Goal: Feedback & Contribution: Contribute content

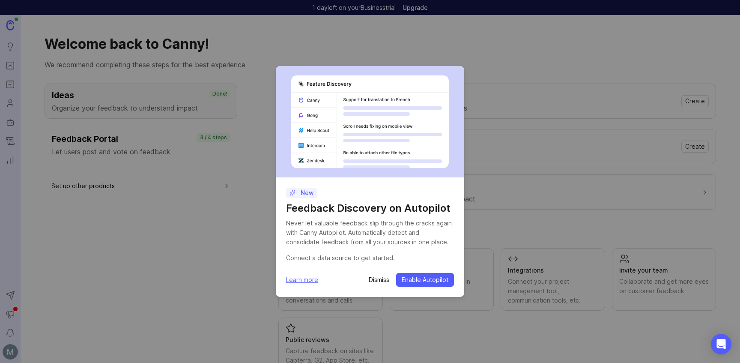
click at [385, 281] on p "Dismiss" at bounding box center [379, 279] width 21 height 9
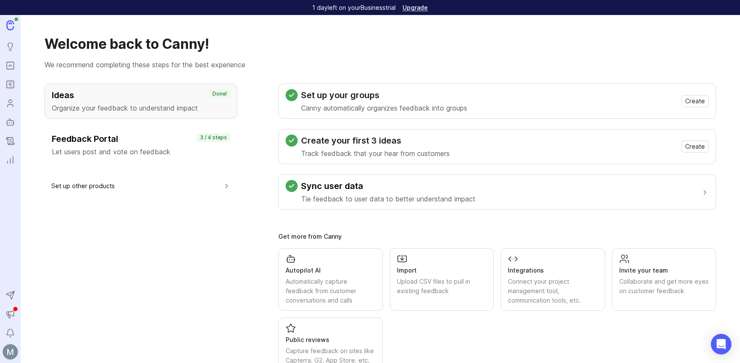
click at [15, 161] on icon "Reporting" at bounding box center [10, 160] width 9 height 10
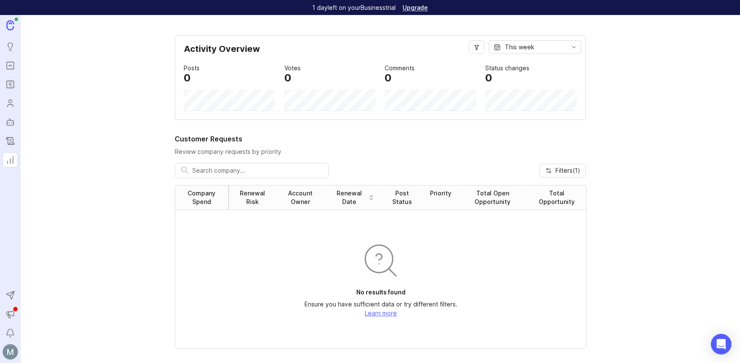
click at [10, 138] on icon "Changelog" at bounding box center [10, 141] width 6 height 6
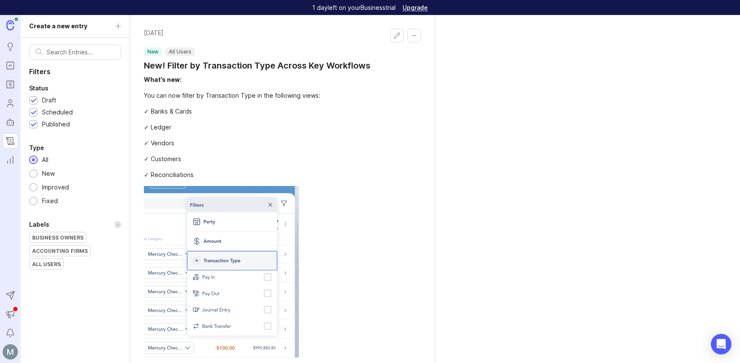
click at [246, 173] on div "✓ Reconciliations" at bounding box center [282, 174] width 277 height 9
click at [208, 113] on div "✓ Banks & Cards" at bounding box center [282, 111] width 277 height 9
click at [394, 37] on button "Edit changelog entry" at bounding box center [397, 36] width 14 height 14
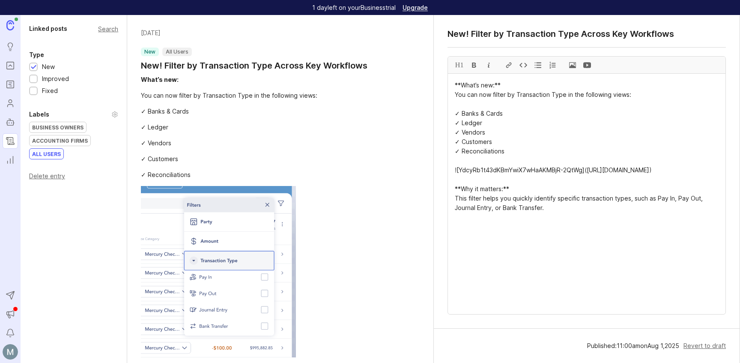
click at [185, 99] on div "You can now filter by Transaction Type in the following views:" at bounding box center [280, 95] width 278 height 9
drag, startPoint x: 181, startPoint y: 82, endPoint x: 143, endPoint y: 79, distance: 38.2
click at [143, 79] on div "What’s new:" at bounding box center [280, 79] width 278 height 9
drag, startPoint x: 505, startPoint y: 86, endPoint x: 450, endPoint y: 87, distance: 55.3
click at [450, 87] on textarea "**What’s new:** You can now filter by Transaction Type in the following views: …" at bounding box center [587, 194] width 278 height 240
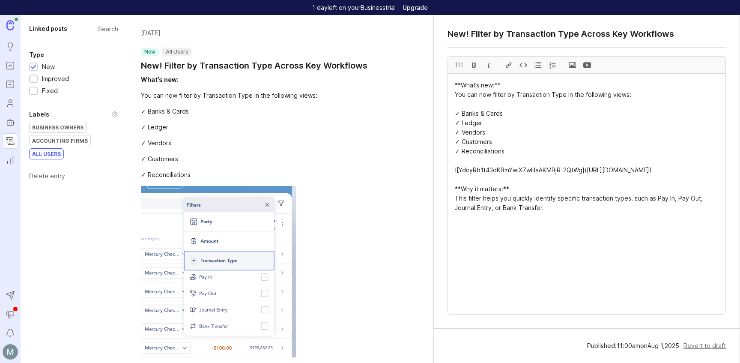
click at [256, 173] on div "✓ Reconciliations" at bounding box center [280, 174] width 278 height 9
click at [176, 140] on div "✓ Vendors" at bounding box center [280, 142] width 278 height 9
click at [163, 117] on div "What’s new: You can now filter by Transaction Type in the following views: ✓ Ba…" at bounding box center [280, 236] width 278 height 323
click at [159, 111] on div "✓ Banks & Cards" at bounding box center [280, 111] width 278 height 9
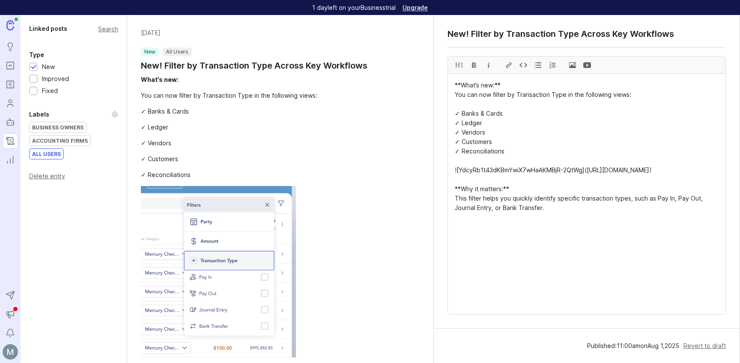
click at [217, 123] on div "✓ Ledger" at bounding box center [280, 127] width 278 height 9
click at [38, 227] on div "Linked posts Search Type New Improved Fixed Labels Business Owners Accounting F…" at bounding box center [74, 189] width 107 height 348
click at [472, 67] on div at bounding box center [474, 65] width 15 height 17
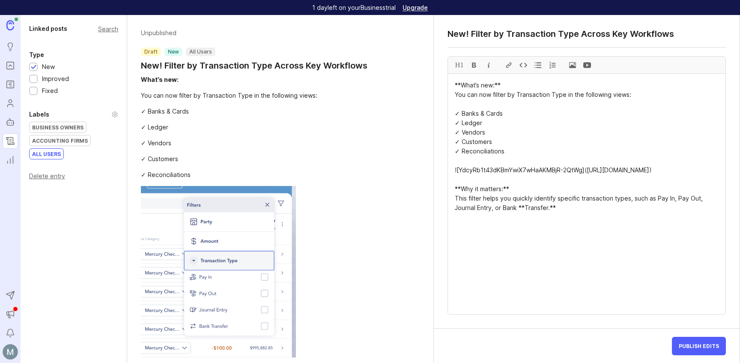
click at [526, 67] on div at bounding box center [523, 65] width 15 height 17
type textarea "**What’s new:** You can now filter by Transaction Type in the following views: …"
click at [115, 114] on icon at bounding box center [114, 114] width 7 height 7
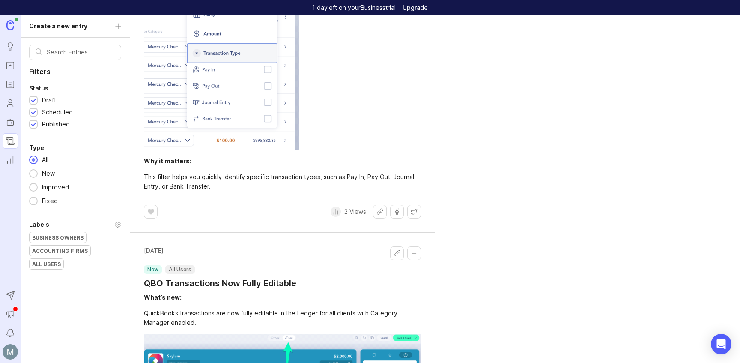
scroll to position [220, 0]
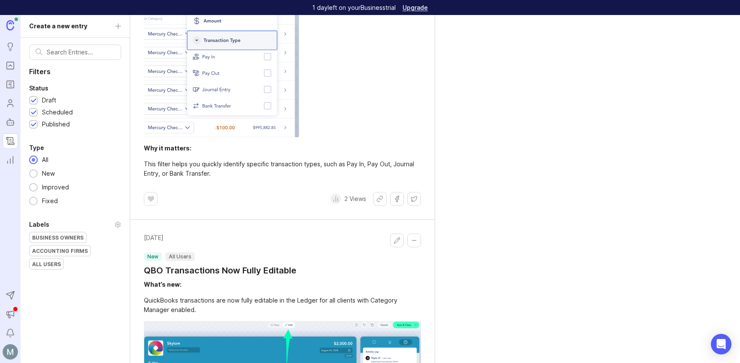
click at [206, 198] on footer "﻿ 2 Views" at bounding box center [282, 199] width 277 height 14
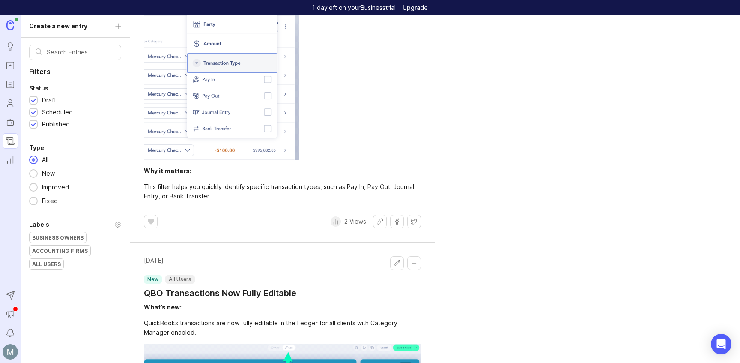
scroll to position [348, 0]
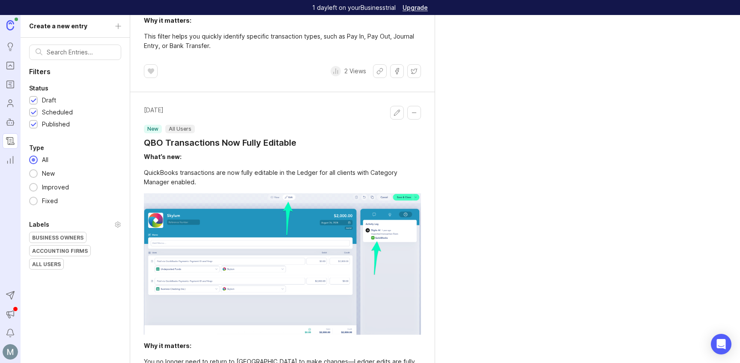
click at [9, 24] on img at bounding box center [10, 25] width 8 height 10
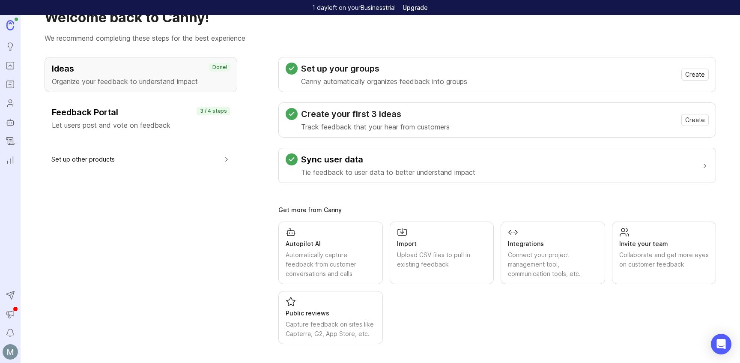
scroll to position [28, 0]
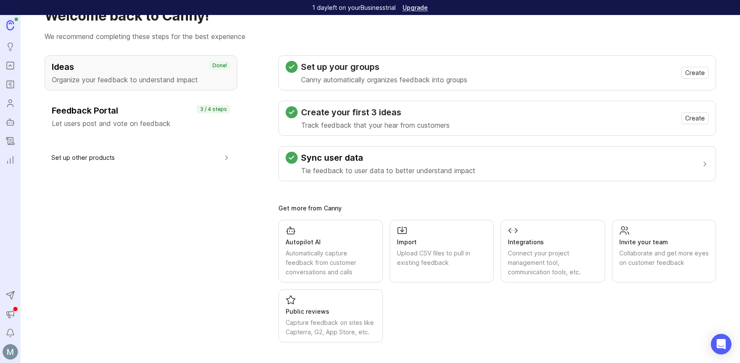
click at [109, 258] on div "Ideas Organize your feedback to understand impact Done! Feedback Portal Let use…" at bounding box center [141, 198] width 193 height 287
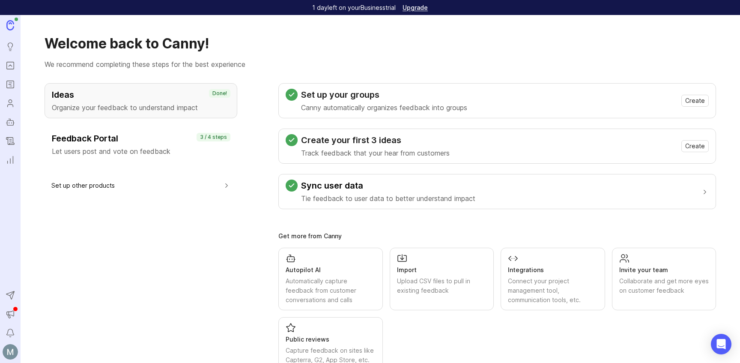
scroll to position [0, 0]
click at [12, 353] on img at bounding box center [10, 351] width 15 height 15
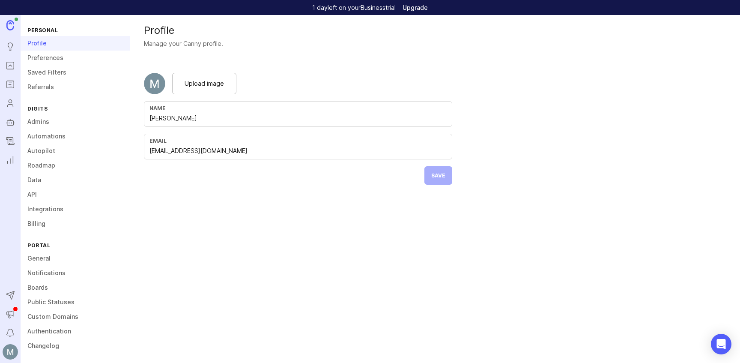
scroll to position [2, 0]
click at [41, 344] on link "Changelog" at bounding box center [75, 345] width 109 height 15
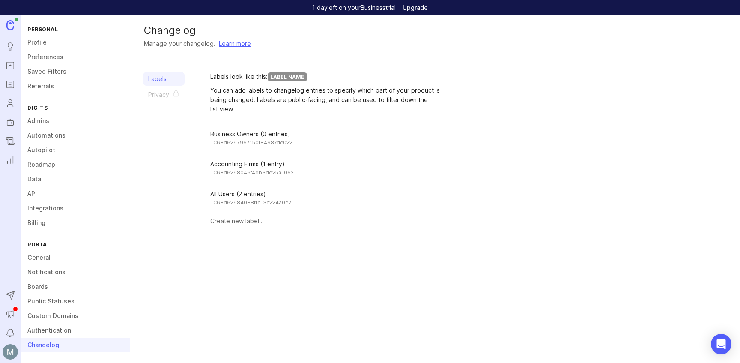
click at [170, 295] on div "Changelog Manage your changelog. Learn more Labels Privacy Labels look like thi…" at bounding box center [435, 189] width 610 height 348
click at [157, 97] on div "Labels Privacy" at bounding box center [164, 150] width 42 height 157
click at [264, 88] on div "You can add labels to changelog entries to specify which part of your product i…" at bounding box center [328, 100] width 236 height 28
click at [14, 139] on icon "Changelog" at bounding box center [10, 141] width 9 height 10
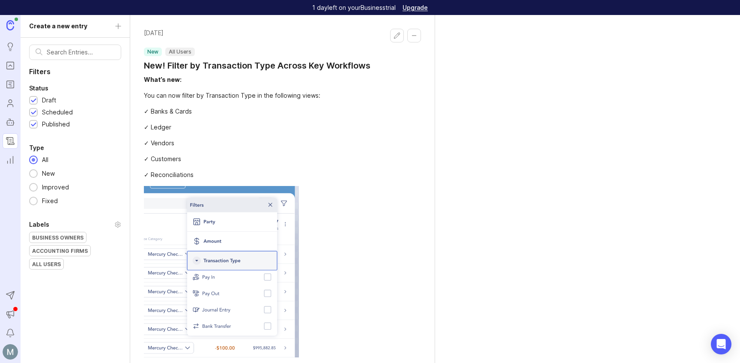
click at [352, 291] on div at bounding box center [282, 271] width 277 height 171
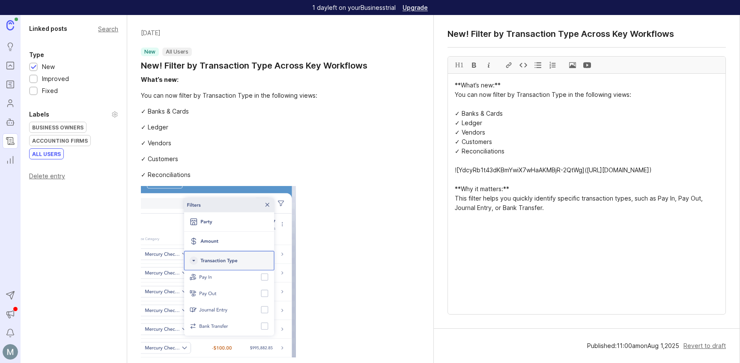
drag, startPoint x: 511, startPoint y: 153, endPoint x: 449, endPoint y: 111, distance: 75.1
click at [386, 207] on div at bounding box center [280, 271] width 278 height 171
click at [108, 28] on div "Search" at bounding box center [108, 29] width 20 height 5
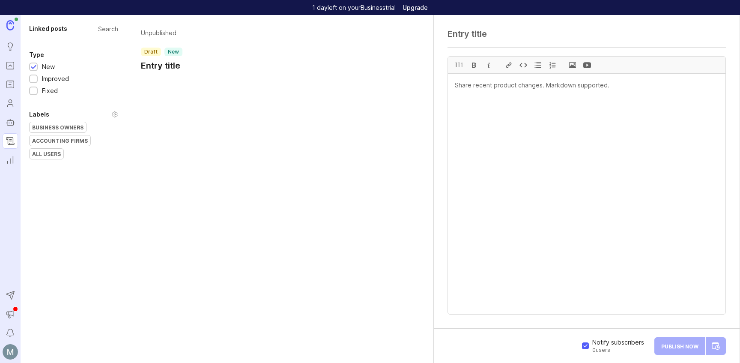
click at [227, 224] on div "Unpublished draft new Entry title" at bounding box center [280, 189] width 306 height 348
click at [170, 103] on div "Unpublished draft new Entry title" at bounding box center [280, 189] width 306 height 348
click at [494, 130] on textarea at bounding box center [587, 194] width 278 height 240
click at [452, 86] on textarea at bounding box center [587, 194] width 278 height 240
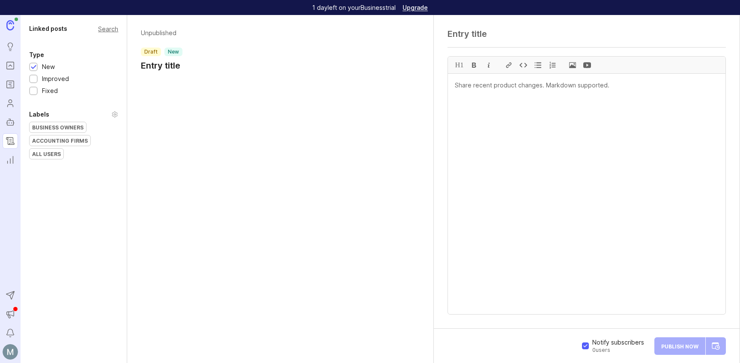
click at [458, 85] on textarea at bounding box center [587, 194] width 278 height 240
click at [465, 114] on textarea at bounding box center [587, 194] width 278 height 240
click at [475, 185] on textarea at bounding box center [587, 194] width 278 height 240
click at [625, 243] on textarea at bounding box center [587, 194] width 278 height 240
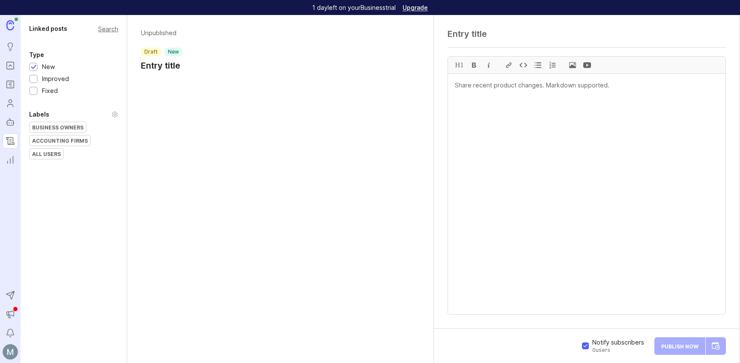
click at [490, 274] on textarea at bounding box center [587, 194] width 278 height 240
click at [480, 271] on textarea at bounding box center [587, 194] width 278 height 240
click at [605, 106] on textarea at bounding box center [587, 194] width 278 height 240
click at [584, 77] on textarea at bounding box center [587, 194] width 278 height 240
click at [583, 82] on textarea at bounding box center [587, 194] width 278 height 240
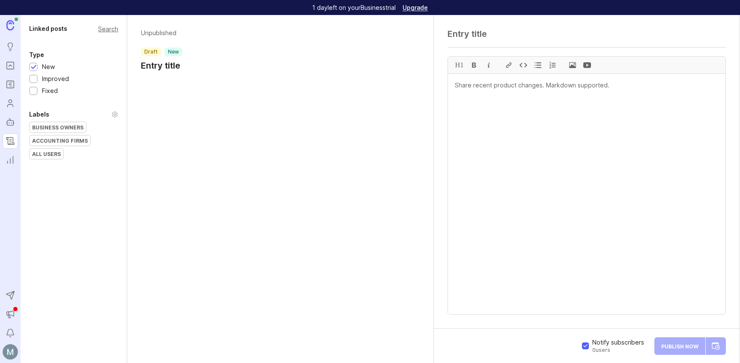
click at [550, 148] on textarea at bounding box center [587, 194] width 278 height 240
paste textarea "September 19, 2025 – Add Transactions from Party or Category Detail Pages What’…"
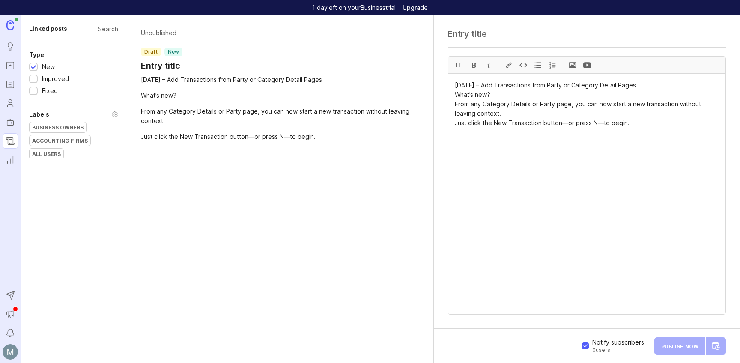
click at [504, 168] on textarea "September 19, 2025 – Add Transactions from Party or Category Detail Pages What’…" at bounding box center [587, 194] width 278 height 240
drag, startPoint x: 678, startPoint y: 86, endPoint x: 451, endPoint y: 84, distance: 227.5
click at [451, 84] on textarea "September 19, 2025 – Add Transactions from Party or Category Detail Pages What’…" at bounding box center [587, 194] width 278 height 240
click at [463, 66] on div "H1" at bounding box center [459, 65] width 15 height 17
type textarea "# September 19, 2025 – Add Transactions from Party or Category Detail Pages Wha…"
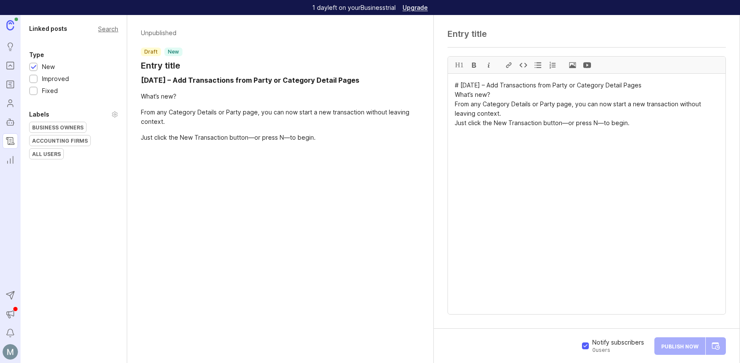
click at [490, 36] on textarea at bounding box center [587, 34] width 278 height 10
paste textarea "September 19, 2025 – Add Transactions from Party or Category Detail Pages What’…"
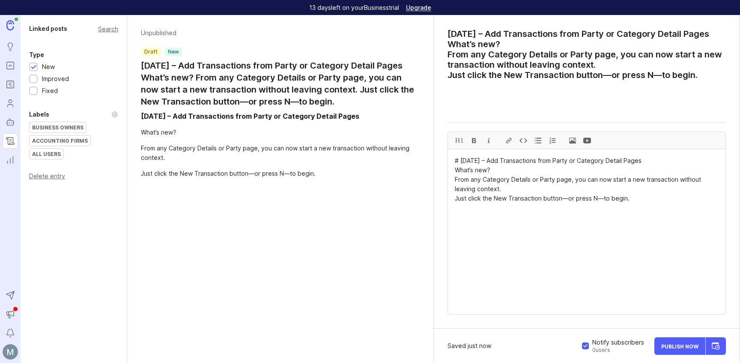
drag, startPoint x: 475, startPoint y: 99, endPoint x: 446, endPoint y: 59, distance: 48.9
click at [446, 59] on div "September 19, 2025 – Add Transactions from Party or Category Detail Pages What’…" at bounding box center [587, 172] width 306 height 314
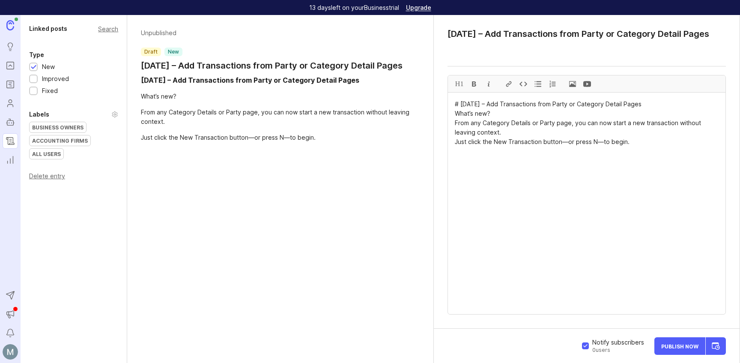
drag, startPoint x: 540, startPoint y: 36, endPoint x: 432, endPoint y: 37, distance: 107.5
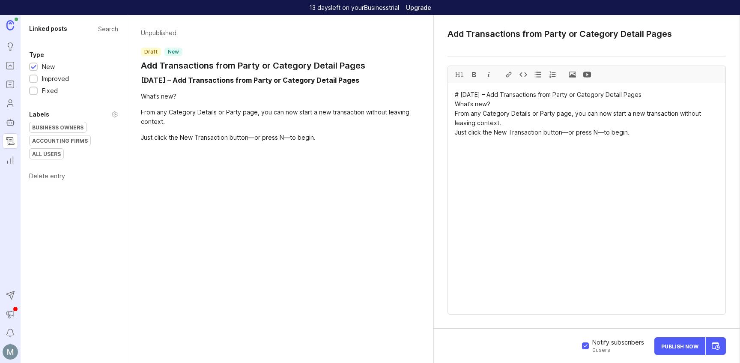
type textarea "Add Transactions from Party or Category Detail Pages"
click at [552, 156] on textarea "# September 19, 2025 – Add Transactions from Party or Category Detail Pages Wha…" at bounding box center [587, 198] width 278 height 231
drag, startPoint x: 630, startPoint y: 134, endPoint x: 442, endPoint y: 134, distance: 187.6
click at [442, 134] on div "Add Transactions from Party or Category Detail Pages H1 # September 19, 2025 – …" at bounding box center [587, 172] width 306 height 314
click at [546, 294] on textarea "# September 19, 2025 – Add Transactions from Party or Category Detail Pages Wha…" at bounding box center [587, 198] width 278 height 231
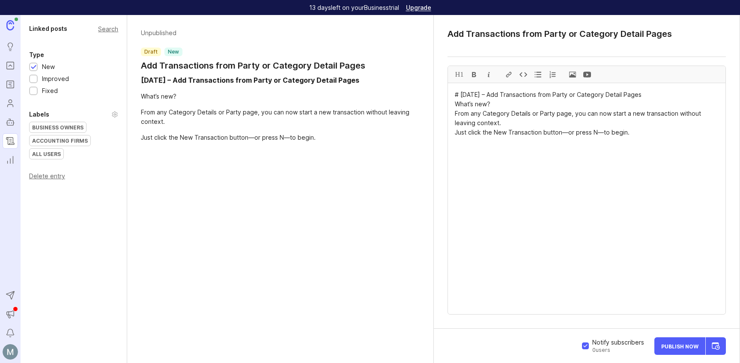
click at [481, 135] on textarea "# September 19, 2025 – Add Transactions from Party or Category Detail Pages Wha…" at bounding box center [587, 198] width 278 height 231
click at [523, 75] on div at bounding box center [523, 74] width 15 height 17
click at [532, 205] on textarea "# September 19, 2025 – Add Transactions from Party or Category Detail Pages Wha…" at bounding box center [587, 198] width 278 height 231
click at [564, 182] on textarea "# September 19, 2025 – Add Transactions from Party or Category Detail Pages Wha…" at bounding box center [587, 198] width 278 height 231
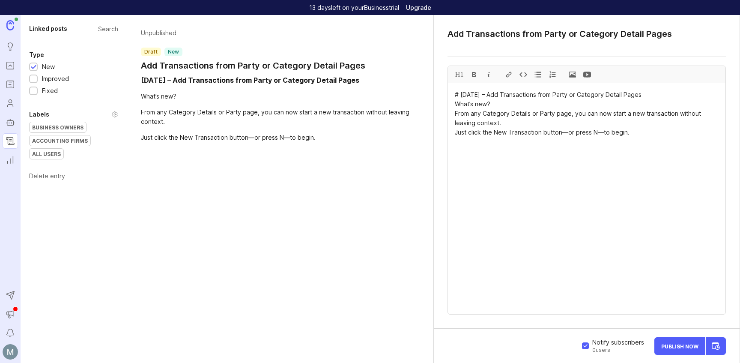
drag, startPoint x: 496, startPoint y: 103, endPoint x: 445, endPoint y: 105, distance: 51.0
click at [445, 105] on div "Add Transactions from Party or Category Detail Pages H1 # September 19, 2025 – …" at bounding box center [587, 172] width 306 height 314
click at [525, 75] on div at bounding box center [523, 74] width 15 height 17
click at [474, 101] on textarea "# September 19, 2025 – Add Transactions from Party or Category Detail Pages Wha…" at bounding box center [587, 198] width 278 height 231
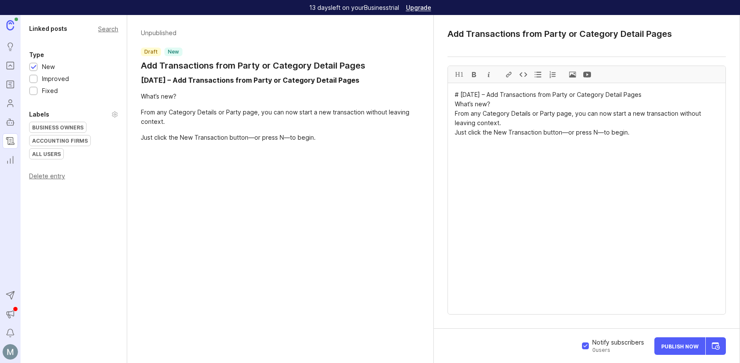
click at [458, 178] on textarea "# September 19, 2025 – Add Transactions from Party or Category Detail Pages Wha…" at bounding box center [587, 198] width 278 height 231
drag, startPoint x: 493, startPoint y: 104, endPoint x: 458, endPoint y: 100, distance: 34.5
click at [452, 105] on textarea "# September 19, 2025 – Add Transactions from Party or Category Detail Pages Wha…" at bounding box center [587, 198] width 278 height 231
click at [461, 74] on div "H1" at bounding box center [459, 74] width 15 height 17
drag, startPoint x: 610, startPoint y: 91, endPoint x: 433, endPoint y: 92, distance: 176.9
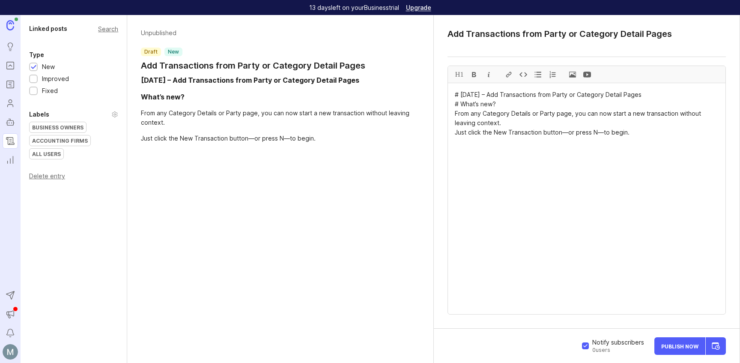
click at [434, 92] on div "Add Transactions from Party or Category Detail Pages H1 # September 19, 2025 – …" at bounding box center [587, 172] width 306 height 314
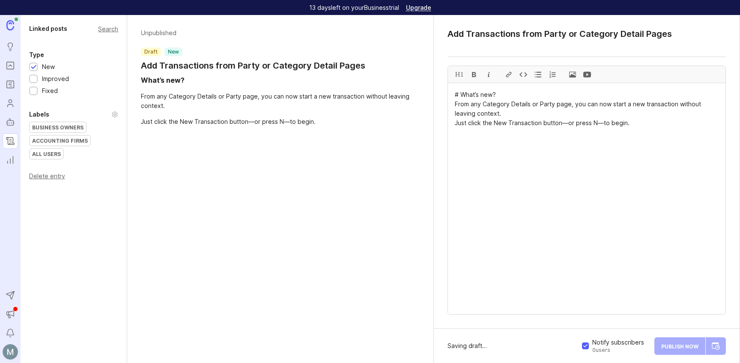
click at [455, 103] on textarea "# What’s new? From any Category Details or Party page, you can now start a new …" at bounding box center [587, 198] width 278 height 231
click at [546, 171] on textarea "# What’s new? From any Category Details or Party page, you can now start a new …" at bounding box center [587, 198] width 278 height 231
click at [456, 127] on textarea "# What’s new? From any Category Details or Party page, you can now start a new …" at bounding box center [587, 198] width 278 height 231
click at [459, 138] on textarea "# What’s new? From any Category Details or Party page, you can now start a new …" at bounding box center [587, 198] width 278 height 231
click at [538, 226] on textarea "# What’s new? From any Category Details or Party page, you can now start a new …" at bounding box center [587, 198] width 278 height 231
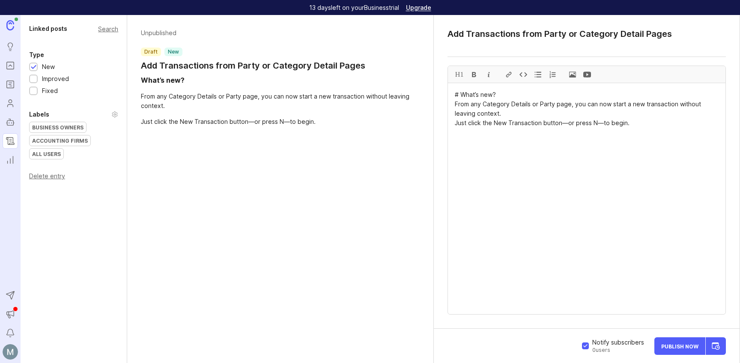
click at [499, 141] on textarea "# What’s new? From any Category Details or Party page, you can now start a new …" at bounding box center [587, 198] width 278 height 231
click at [479, 92] on textarea "# What’s new? From any Category Details or Party page, you can now start a new …" at bounding box center [587, 198] width 278 height 231
drag, startPoint x: 513, startPoint y: 94, endPoint x: 428, endPoint y: 98, distance: 84.9
click at [428, 98] on div "Linked posts Search Type New Improved Fixed Labels Business Owners Accounting F…" at bounding box center [381, 189] width 720 height 348
type textarea "# What’s new? From any Category Details or Party page, you can now start a new …"
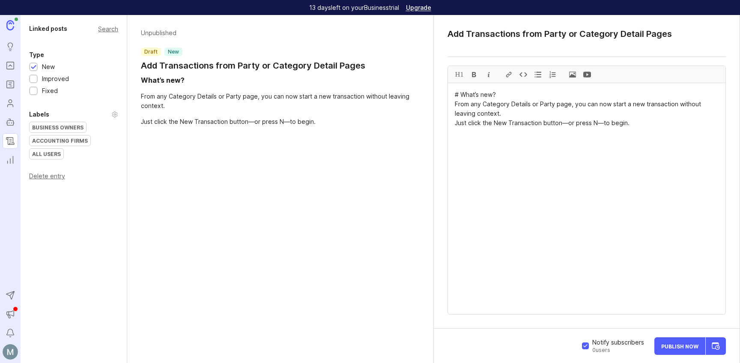
click at [489, 143] on textarea "# What’s new? From any Category Details or Party page, you can now start a new …" at bounding box center [587, 198] width 278 height 231
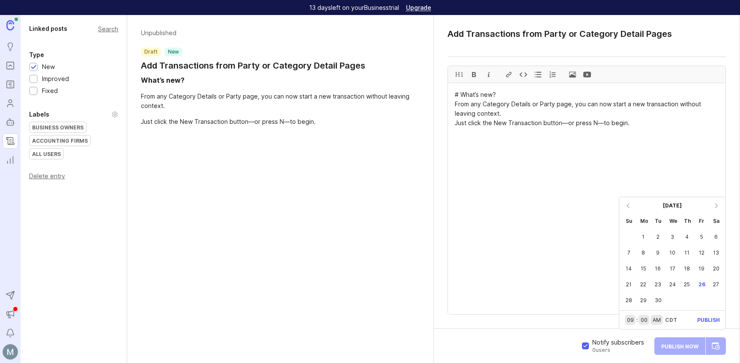
click at [717, 348] on div "Publish Now September 2025 Su Mo Tu We Th Fr Sa 1 2 3 4 5 6 7 8 9 10 11 12 13 1…" at bounding box center [691, 345] width 72 height 21
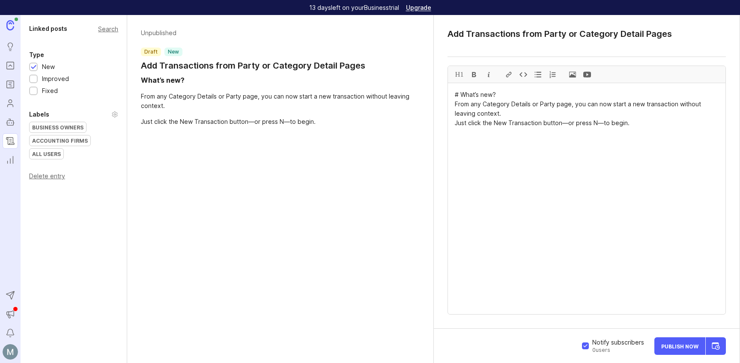
click at [303, 204] on div "Unpublished draft new Add Transactions from Party or Category Detail Pages What…" at bounding box center [280, 189] width 306 height 348
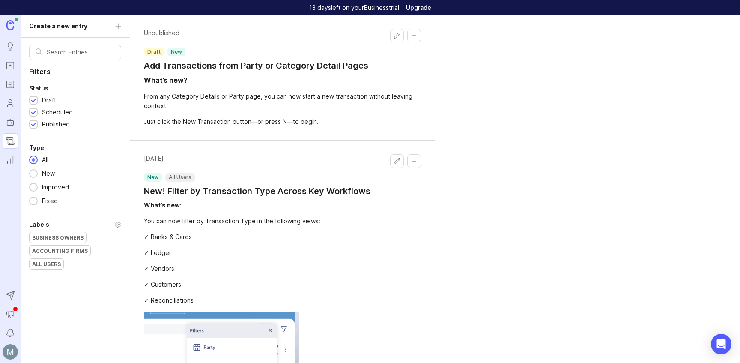
click at [413, 36] on button "Collapse changelog entry" at bounding box center [414, 36] width 14 height 14
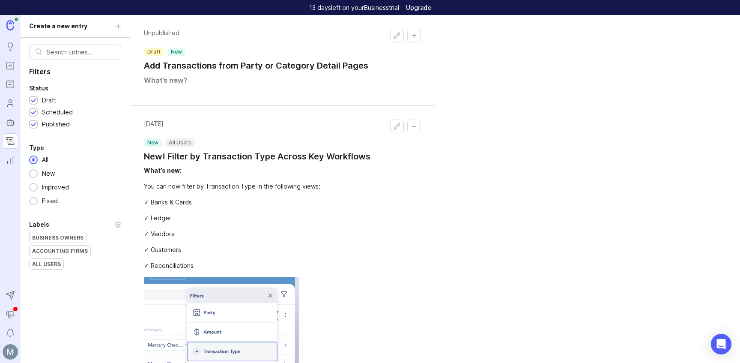
click at [413, 36] on button "Collapse changelog entry" at bounding box center [414, 36] width 14 height 14
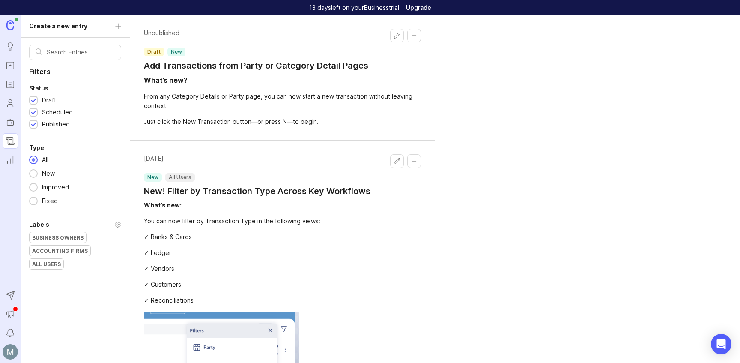
click at [397, 36] on button "Edit changelog entry" at bounding box center [397, 36] width 14 height 14
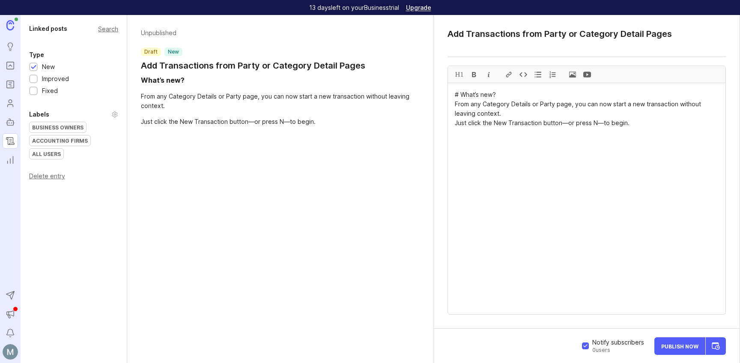
drag, startPoint x: 637, startPoint y: 130, endPoint x: 436, endPoint y: 87, distance: 205.3
click at [436, 87] on div "Add Transactions from Party or Category Detail Pages H1 # What’s new? From any …" at bounding box center [587, 172] width 306 height 314
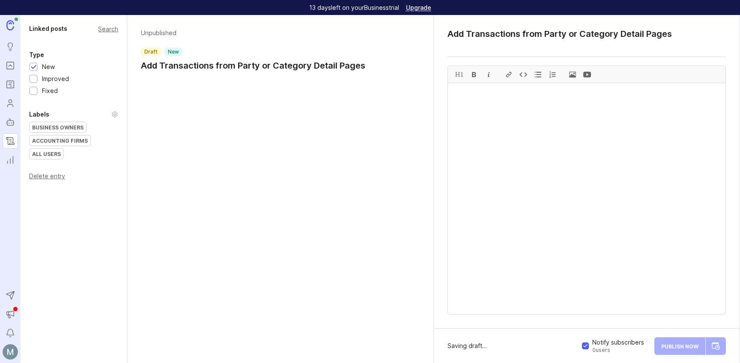
drag, startPoint x: 678, startPoint y: 33, endPoint x: 429, endPoint y: 36, distance: 249.3
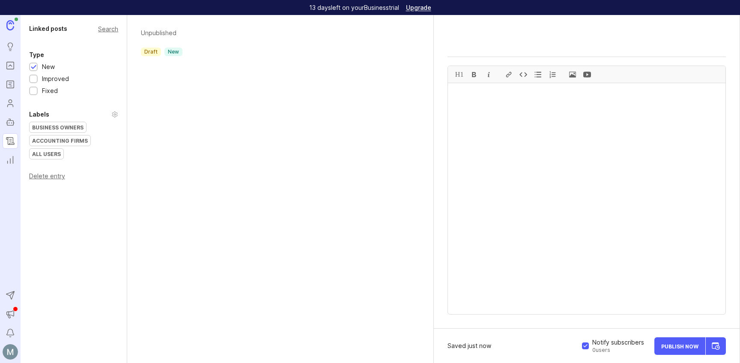
click at [212, 268] on div "Unpublished draft new" at bounding box center [280, 189] width 306 height 348
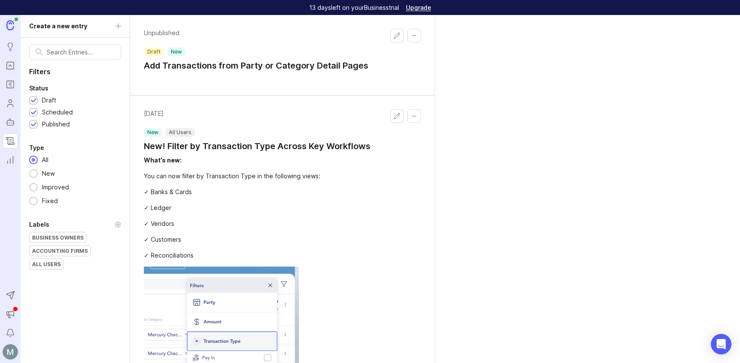
click at [398, 39] on button "Edit changelog entry" at bounding box center [397, 36] width 14 height 14
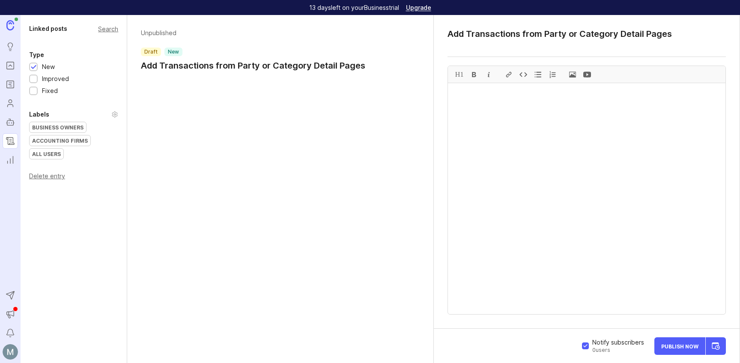
drag, startPoint x: 676, startPoint y: 37, endPoint x: 428, endPoint y: 34, distance: 247.2
click at [428, 34] on div "Linked posts Search Type New Improved Fixed Labels Business Owners Accounting F…" at bounding box center [381, 189] width 720 height 348
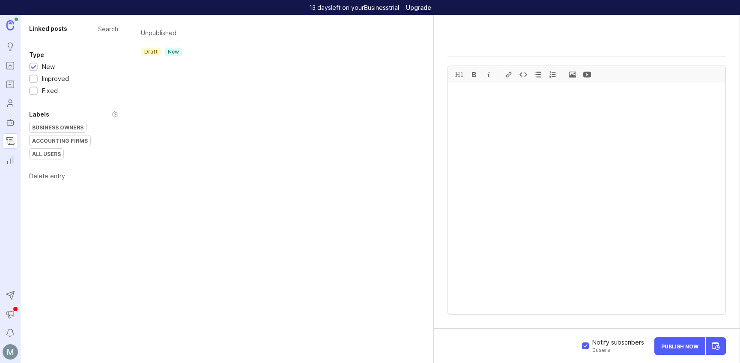
click at [259, 98] on div "Unpublished draft new" at bounding box center [280, 189] width 306 height 348
click at [296, 289] on div "Unpublished draft new" at bounding box center [280, 189] width 306 height 348
click at [217, 268] on div "Unpublished draft new" at bounding box center [280, 189] width 306 height 348
click at [51, 176] on div "Delete entry" at bounding box center [73, 176] width 89 height 6
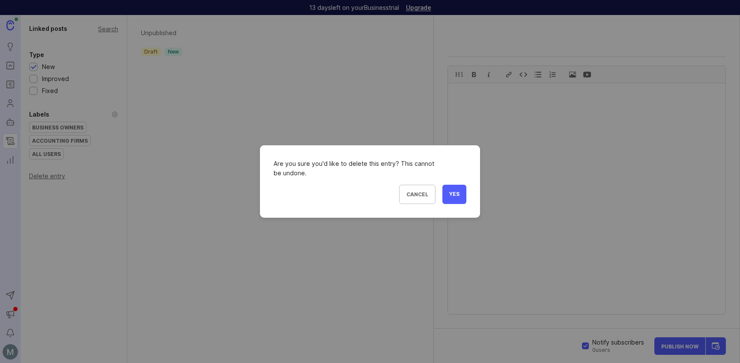
click at [452, 191] on span "Yes" at bounding box center [454, 194] width 10 height 7
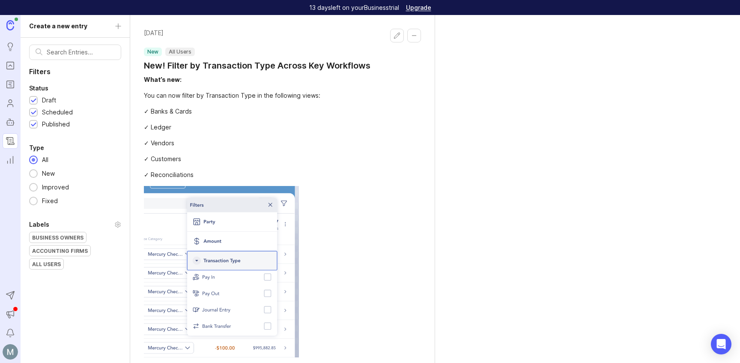
click at [250, 147] on div "✓ Vendors" at bounding box center [282, 142] width 277 height 9
click at [394, 38] on button "Edit changelog entry" at bounding box center [397, 36] width 14 height 14
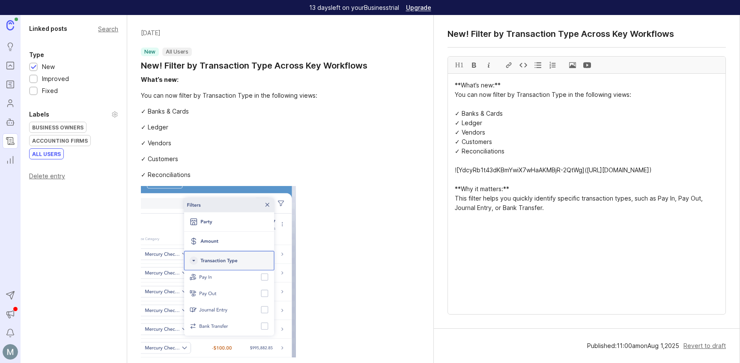
drag, startPoint x: 504, startPoint y: 86, endPoint x: 449, endPoint y: 85, distance: 55.7
click at [461, 66] on div "H1" at bounding box center [459, 65] width 15 height 17
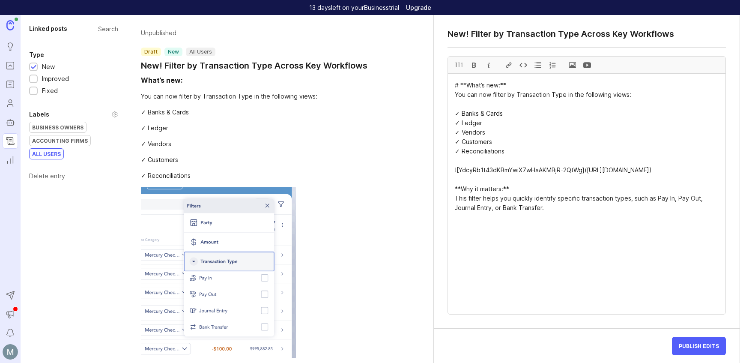
drag, startPoint x: 518, startPoint y: 200, endPoint x: 443, endPoint y: 198, distance: 75.4
click at [443, 198] on div "New! Filter by Transaction Type Across Key Workflows H1 # **What’s new:** You c…" at bounding box center [587, 172] width 306 height 314
click at [457, 66] on div "H1" at bounding box center [459, 65] width 15 height 17
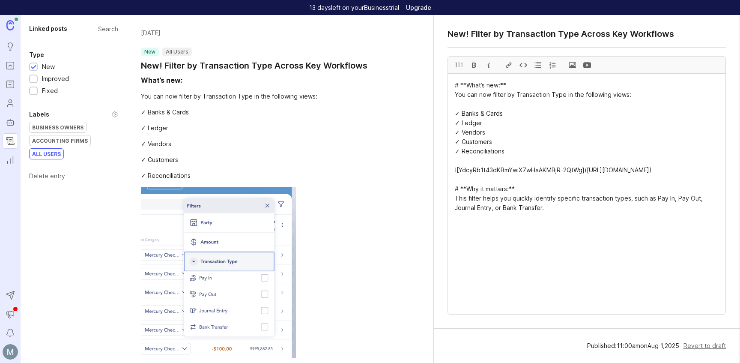
drag, startPoint x: 461, startPoint y: 197, endPoint x: 452, endPoint y: 223, distance: 26.7
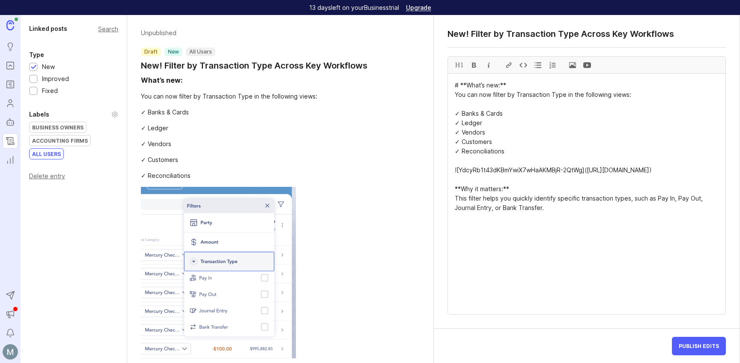
click at [461, 85] on textarea "# **What’s new:** You can now filter by Transaction Type in the following views…" at bounding box center [587, 194] width 278 height 240
type textarea "**What’s new:** You can now filter by Transaction Type in the following views: …"
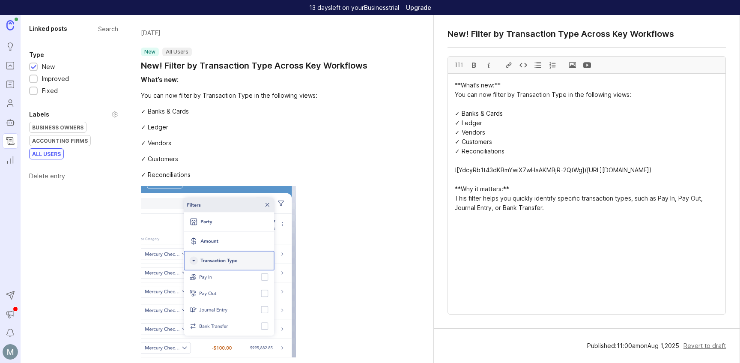
click at [556, 279] on textarea "**What’s new:** You can now filter by Transaction Type in the following views: …" at bounding box center [587, 194] width 278 height 240
click at [378, 278] on div at bounding box center [280, 271] width 278 height 171
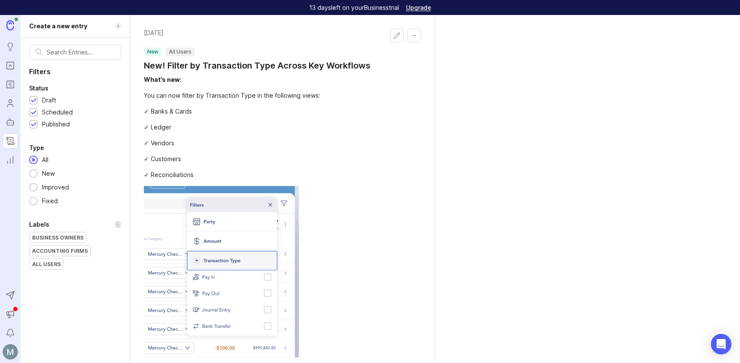
click at [403, 272] on div at bounding box center [282, 271] width 277 height 171
click at [201, 116] on div "✓ Banks & Cards" at bounding box center [282, 111] width 277 height 9
click at [177, 72] on div "August 1, 2025 new All Users New! Filter by Transaction Type Across Key Workflo…" at bounding box center [282, 227] width 305 height 425
drag, startPoint x: 609, startPoint y: 162, endPoint x: 577, endPoint y: 142, distance: 37.9
click at [609, 162] on div "August 1, 2025 new All Users New! Filter by Transaction Type Across Key Workflo…" at bounding box center [435, 189] width 610 height 348
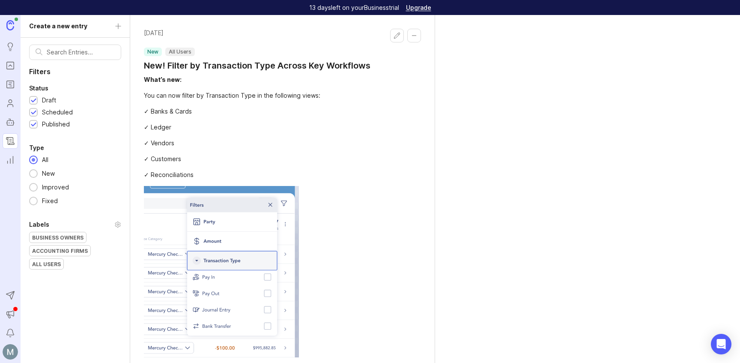
click at [393, 36] on button "Edit changelog entry" at bounding box center [397, 36] width 14 height 14
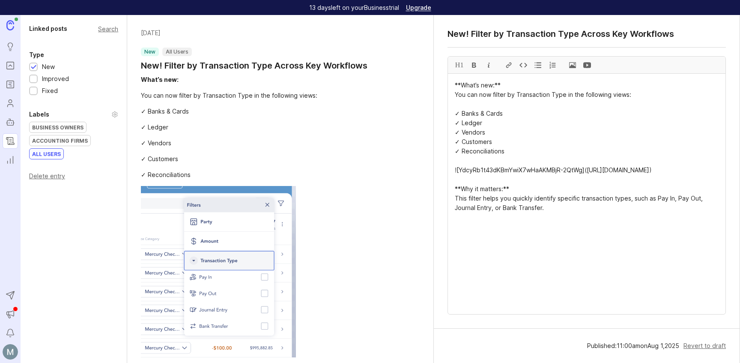
drag, startPoint x: 453, startPoint y: 84, endPoint x: 587, endPoint y: 161, distance: 153.9
click at [506, 87] on textarea "**What’s new:** You can now filter by Transaction Type in the following views: …" at bounding box center [587, 194] width 278 height 240
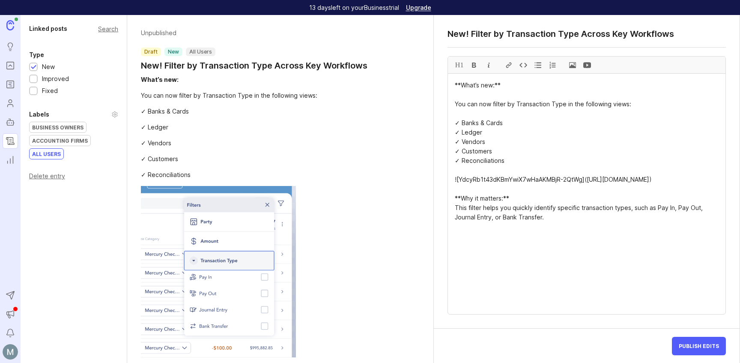
paste textarea "<strong><span style="color:#7c3aed">What’s new:</span></strong>"
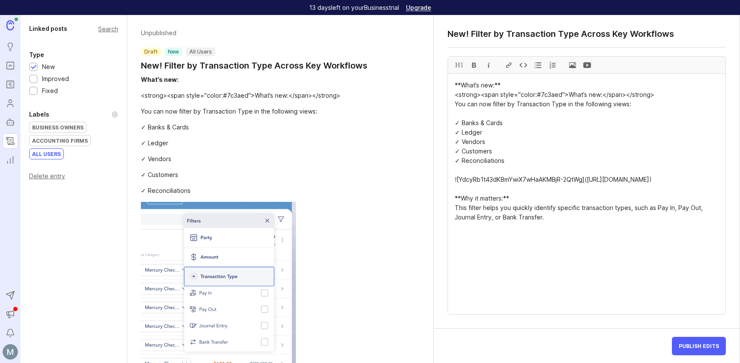
click at [616, 123] on textarea "**What’s new:** <strong><span style="color:#7c3aed">What’s new:</span></strong>…" at bounding box center [587, 194] width 278 height 240
drag, startPoint x: 661, startPoint y: 95, endPoint x: 456, endPoint y: 97, distance: 204.4
click at [456, 97] on textarea "**What’s new:** <strong><span style="color:#7c3aed">What’s new:</span></strong>…" at bounding box center [587, 194] width 278 height 240
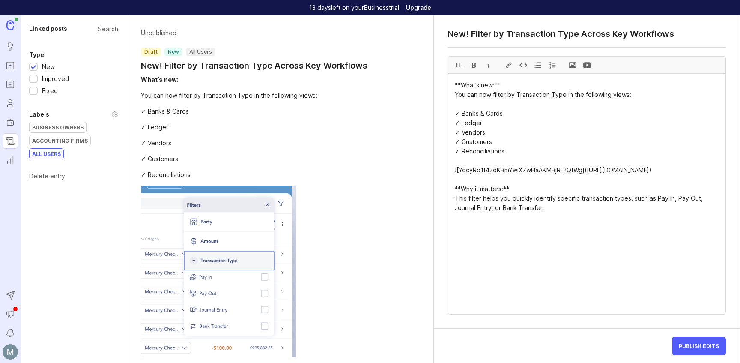
click at [455, 87] on textarea "**What’s new:** You can now filter by Transaction Type in the following views: …" at bounding box center [587, 194] width 278 height 240
paste textarea "🟣"
drag, startPoint x: 464, startPoint y: 86, endPoint x: 455, endPoint y: 87, distance: 8.6
click at [455, 87] on textarea "🟣 **What’s new:** You can now filter by Transaction Type in the following views…" at bounding box center [587, 194] width 278 height 240
paste textarea
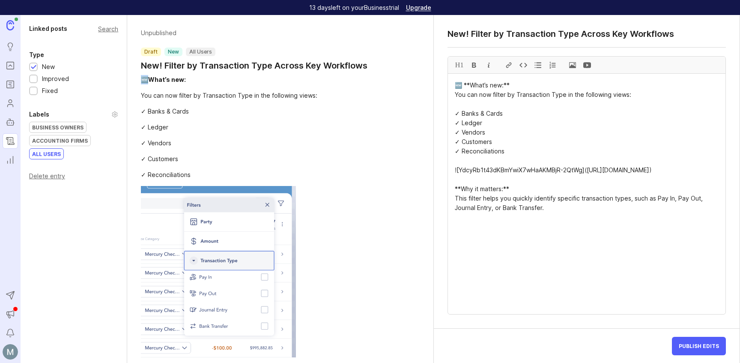
drag, startPoint x: 149, startPoint y: 79, endPoint x: 138, endPoint y: 79, distance: 10.7
click at [138, 79] on div "Unpublished draft new All Users New! Filter by Transaction Type Across Key Work…" at bounding box center [280, 213] width 306 height 397
drag, startPoint x: 465, startPoint y: 85, endPoint x: 447, endPoint y: 87, distance: 18.5
click at [447, 87] on div "New! Filter by Transaction Type Across Key Workflows H1 🆕 **What’s new:** You c…" at bounding box center [587, 172] width 306 height 314
click at [182, 112] on div "✓ Banks & Cards" at bounding box center [280, 111] width 278 height 9
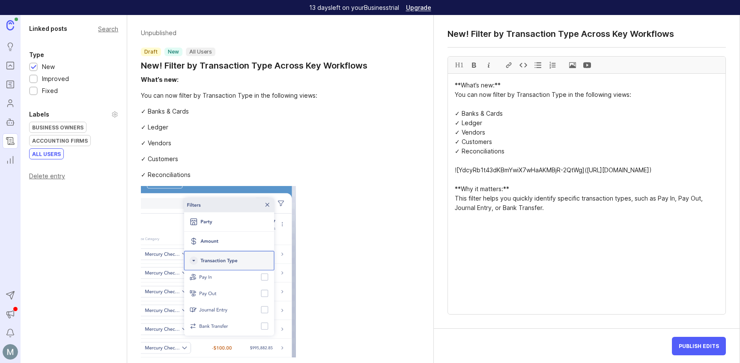
paste textarea "🟣"
click at [456, 200] on textarea "🟣 **What’s new:** You can now filter by Transaction Type in the following views…" at bounding box center [587, 194] width 278 height 240
paste textarea "🟣"
drag, startPoint x: 464, startPoint y: 85, endPoint x: 464, endPoint y: 91, distance: 6.5
click at [464, 85] on textarea "🟣 **What’s new:** You can now filter by Transaction Type in the following views…" at bounding box center [587, 194] width 278 height 240
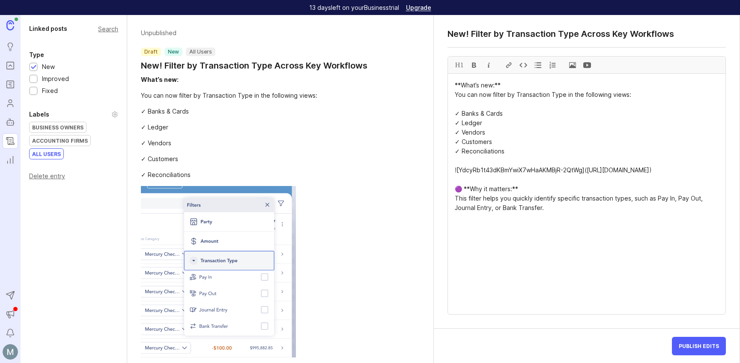
click at [464, 199] on textarea "**What’s new:** You can now filter by Transaction Type in the following views: …" at bounding box center [587, 194] width 278 height 240
paste textarea "🔍"
click at [456, 87] on textarea "**What’s new:** You can now filter by Transaction Type in the following views: …" at bounding box center [587, 194] width 278 height 240
click at [455, 86] on textarea "**What’s new:** You can now filter by Transaction Type in the following views: …" at bounding box center [587, 194] width 278 height 240
paste textarea "🚀"
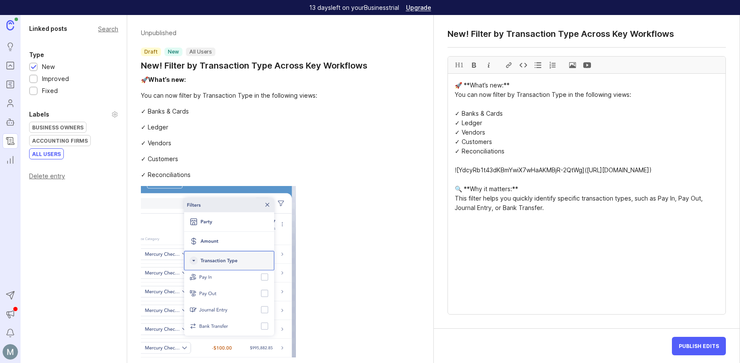
click at [195, 142] on div "✓ Vendors" at bounding box center [280, 142] width 278 height 9
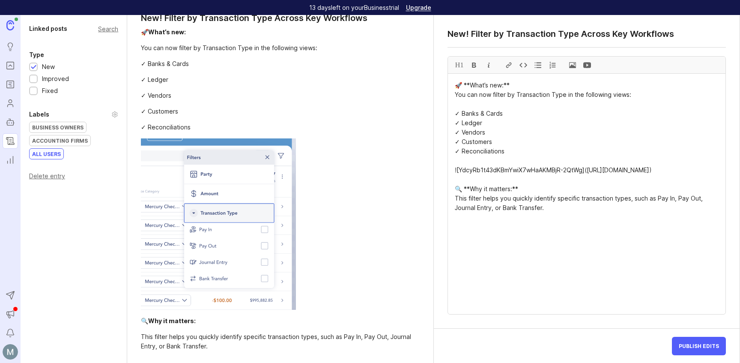
scroll to position [49, 0]
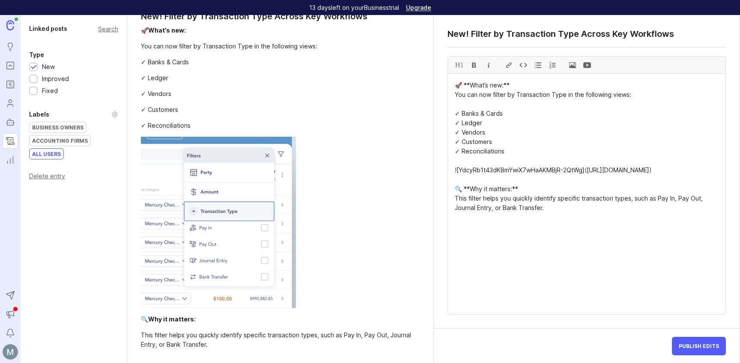
drag, startPoint x: 537, startPoint y: 156, endPoint x: 538, endPoint y: 150, distance: 6.1
click at [500, 268] on textarea "🚀 **What’s new:** You can now filter by Transaction Type in the following views…" at bounding box center [587, 194] width 278 height 240
click at [461, 269] on textarea "🚀 **What’s new:** You can now filter by Transaction Type in the following views…" at bounding box center [587, 194] width 278 height 240
click at [574, 275] on textarea "🚀 **What’s new:** You can now filter by Transaction Type in the following views…" at bounding box center [587, 194] width 278 height 240
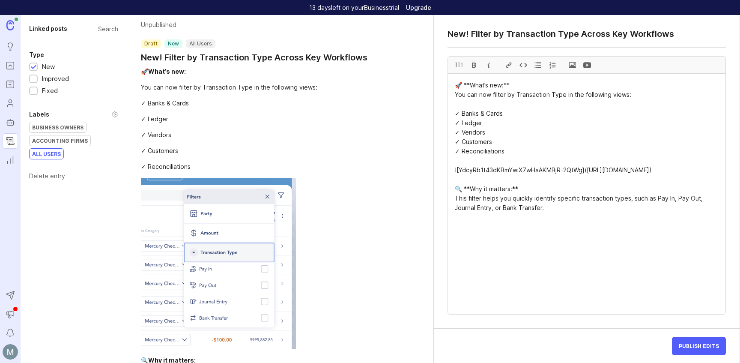
scroll to position [0, 0]
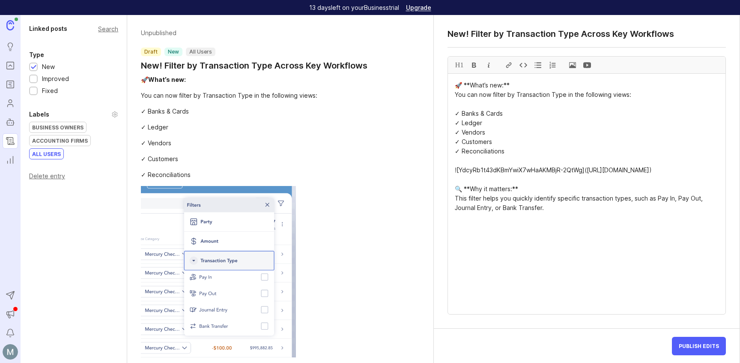
click at [514, 133] on textarea "🚀 **What’s new:** You can now filter by Transaction Type in the following views…" at bounding box center [587, 194] width 278 height 240
drag, startPoint x: 506, startPoint y: 86, endPoint x: 465, endPoint y: 88, distance: 40.7
click at [465, 88] on textarea "🚀 **What’s new:** You can now filter by Transaction Type in the following views…" at bounding box center [587, 194] width 278 height 240
click at [525, 66] on div at bounding box center [523, 65] width 15 height 17
click at [462, 67] on div "H1" at bounding box center [459, 65] width 15 height 17
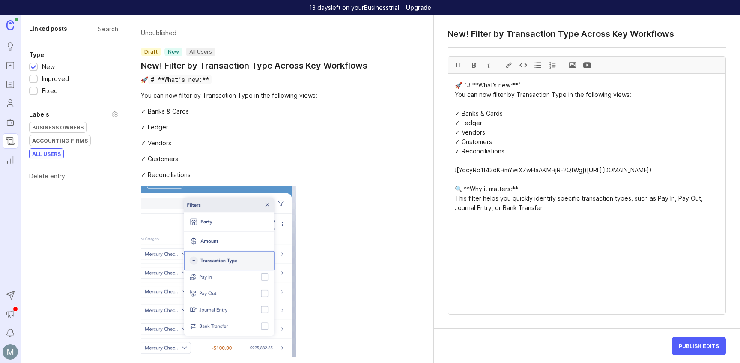
type textarea "🚀 `# **What’s new:**` You can now filter by Transaction Type in the following v…"
click at [383, 241] on div at bounding box center [280, 271] width 278 height 171
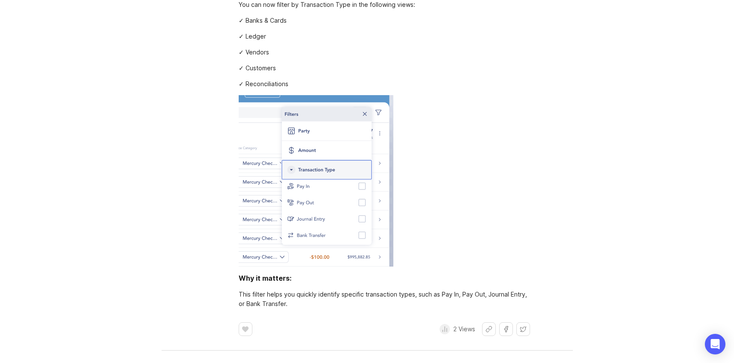
scroll to position [186, 0]
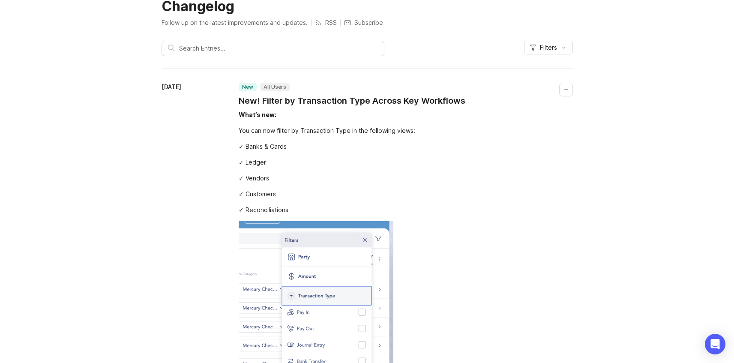
scroll to position [58, 0]
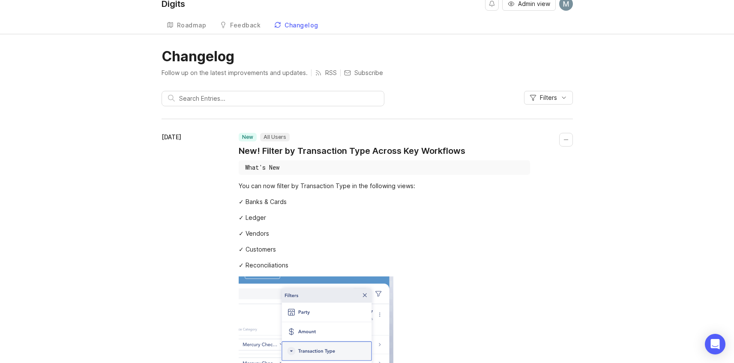
scroll to position [22, 0]
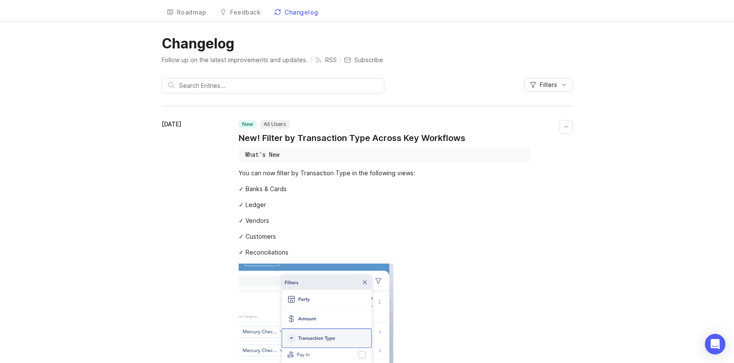
click at [567, 129] on button "Collapse changelog entry" at bounding box center [566, 127] width 14 height 14
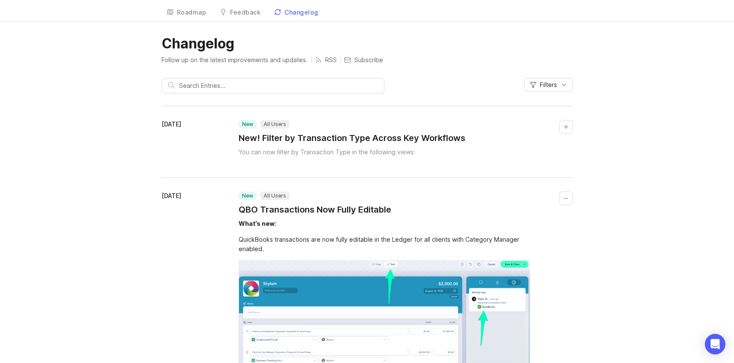
click at [567, 129] on button "Collapse changelog entry" at bounding box center [566, 127] width 14 height 14
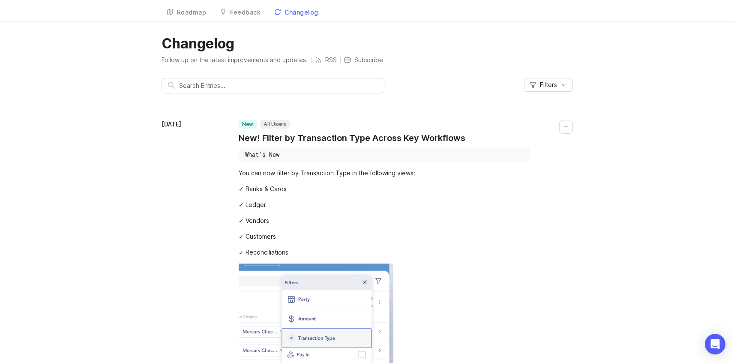
click at [567, 129] on button "Collapse changelog entry" at bounding box center [566, 127] width 14 height 14
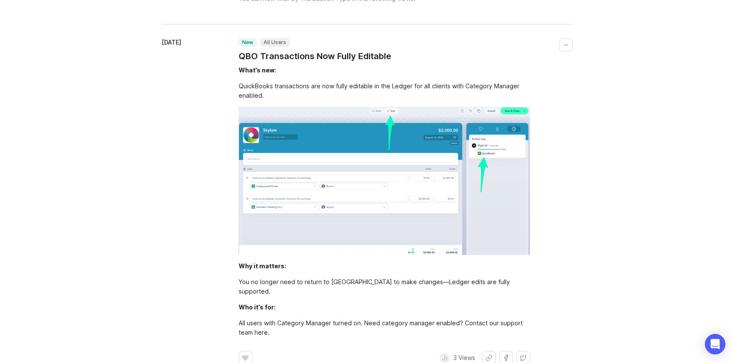
scroll to position [0, 0]
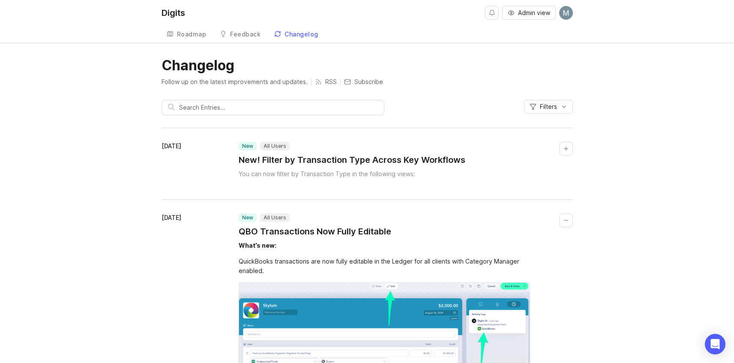
click at [565, 150] on button "Collapse changelog entry" at bounding box center [566, 149] width 14 height 14
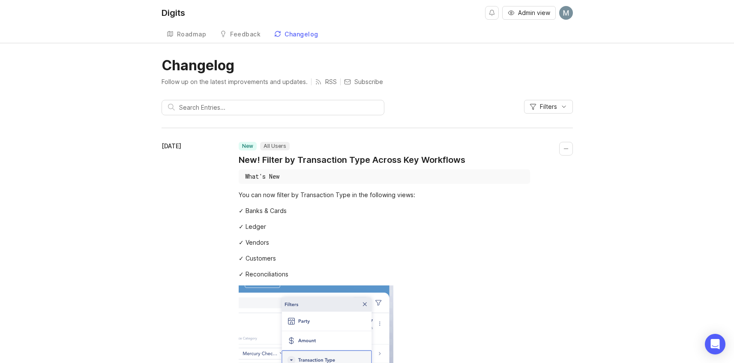
click at [565, 150] on button "Collapse changelog entry" at bounding box center [566, 149] width 14 height 14
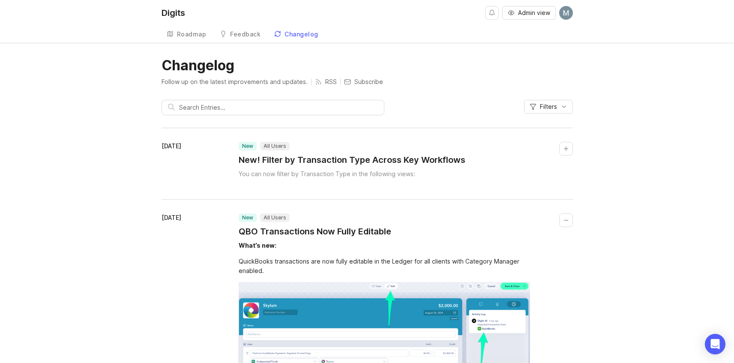
click at [564, 150] on button "Collapse changelog entry" at bounding box center [566, 149] width 14 height 14
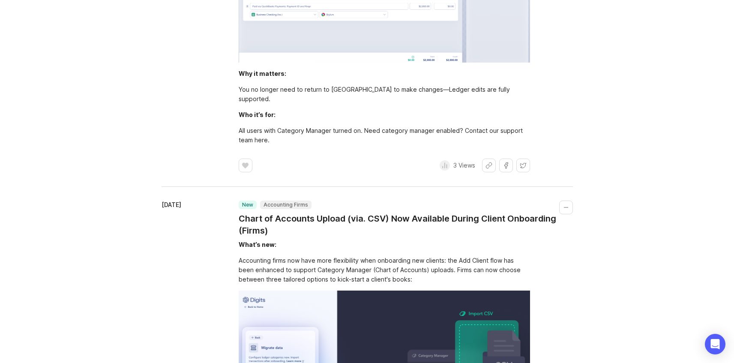
scroll to position [576, 0]
